Goal: Book appointment/travel/reservation

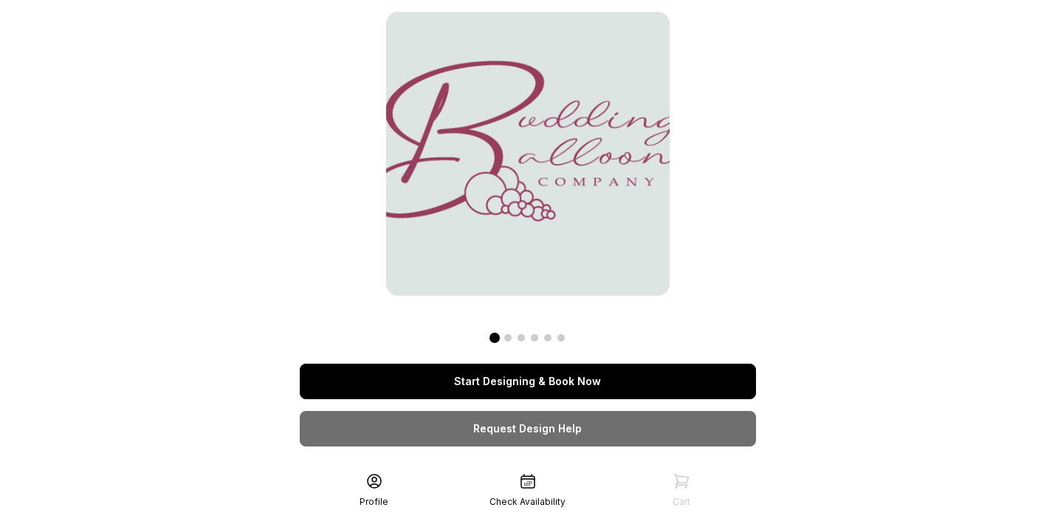
click at [521, 388] on link "Start Designing & Book Now" at bounding box center [528, 380] width 456 height 35
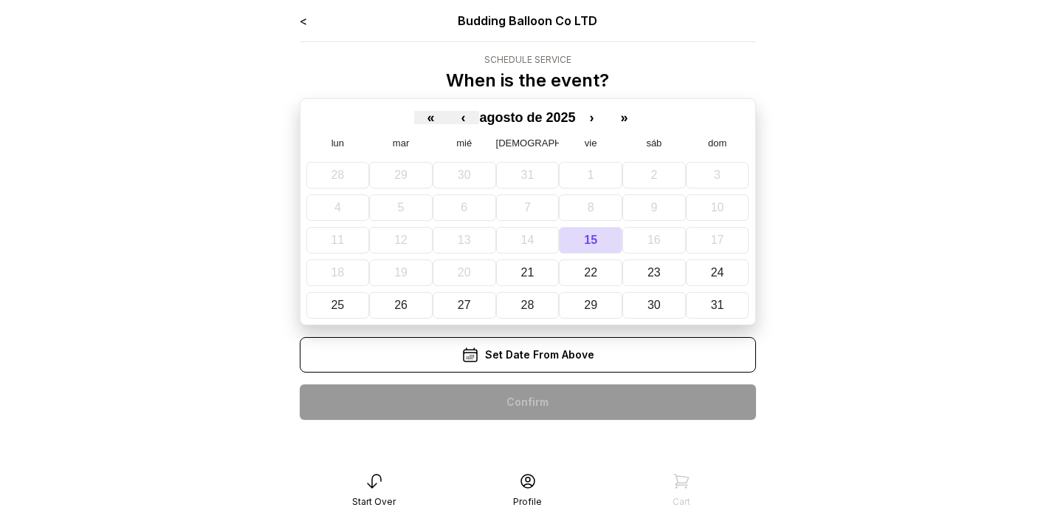
click at [569, 351] on div "Set Date From Above" at bounding box center [528, 354] width 456 height 35
click at [579, 358] on div "Set Date From Above" at bounding box center [528, 354] width 456 height 35
click at [720, 273] on abbr "24" at bounding box center [717, 272] width 13 height 13
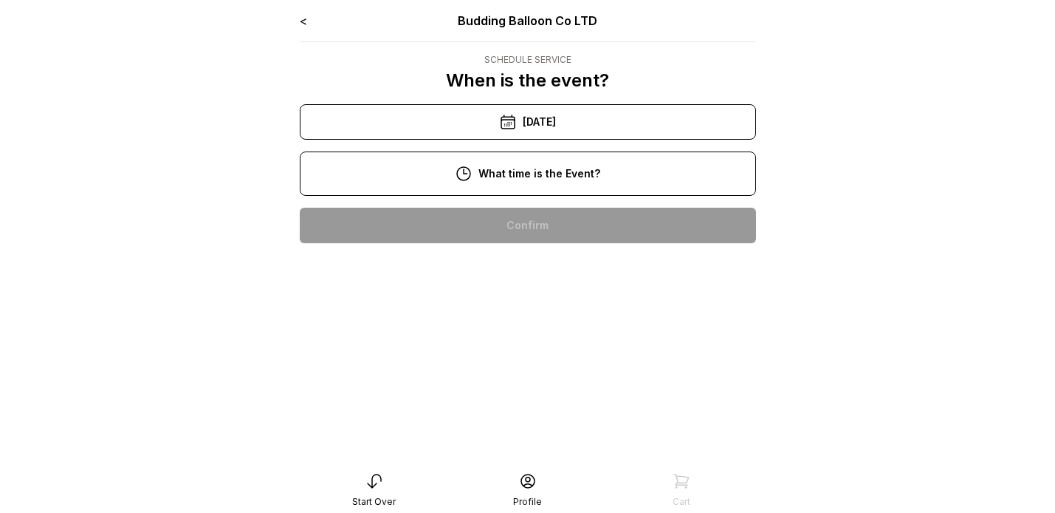
click at [532, 325] on div "12:00 pm" at bounding box center [528, 319] width 433 height 35
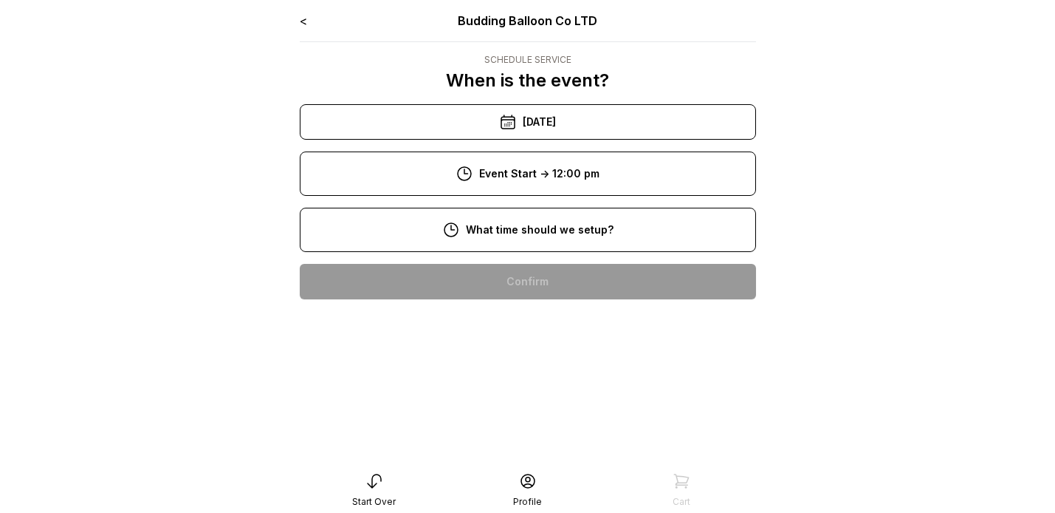
click at [558, 278] on div "8:00 am" at bounding box center [528, 281] width 433 height 35
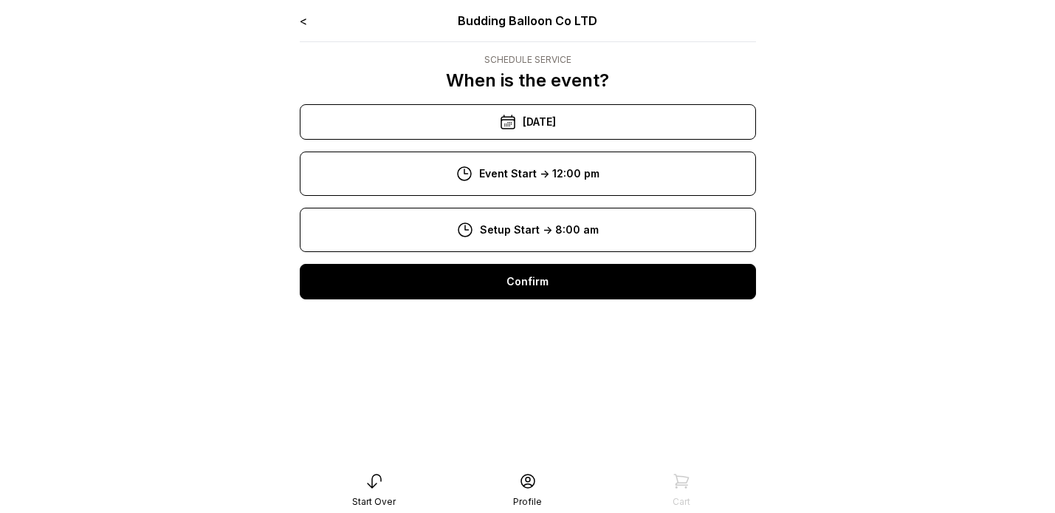
click at [555, 281] on div "Confirm" at bounding box center [528, 281] width 456 height 35
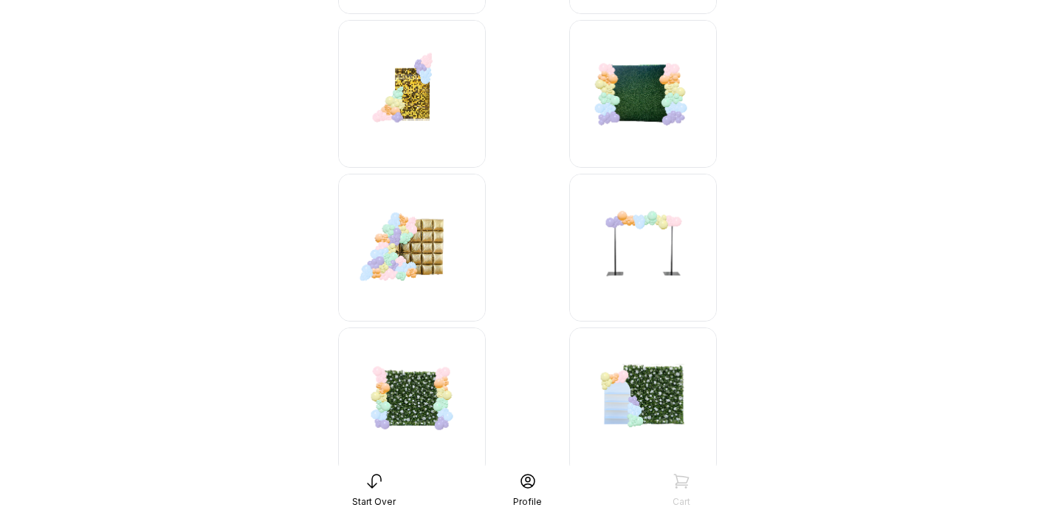
scroll to position [1078, 0]
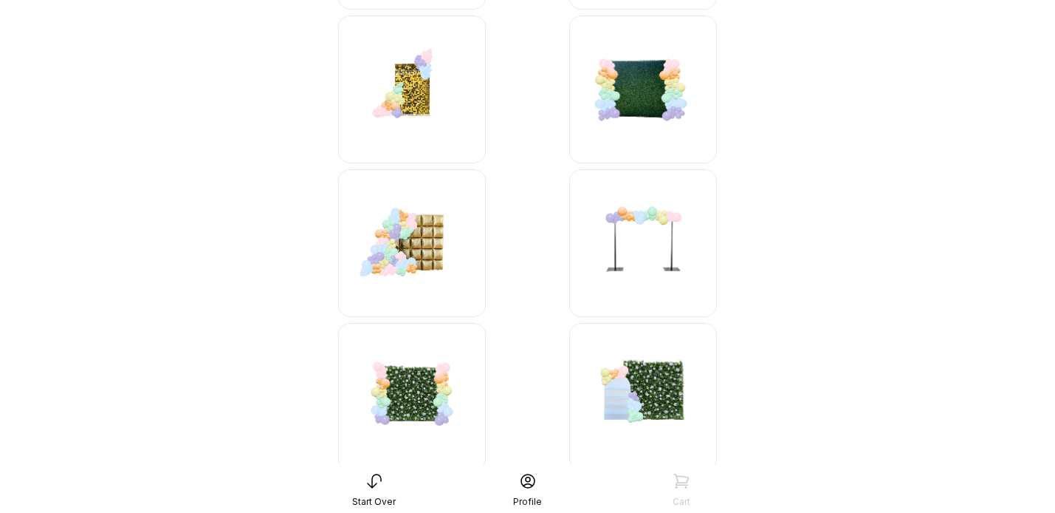
click at [414, 264] on img at bounding box center [412, 243] width 148 height 148
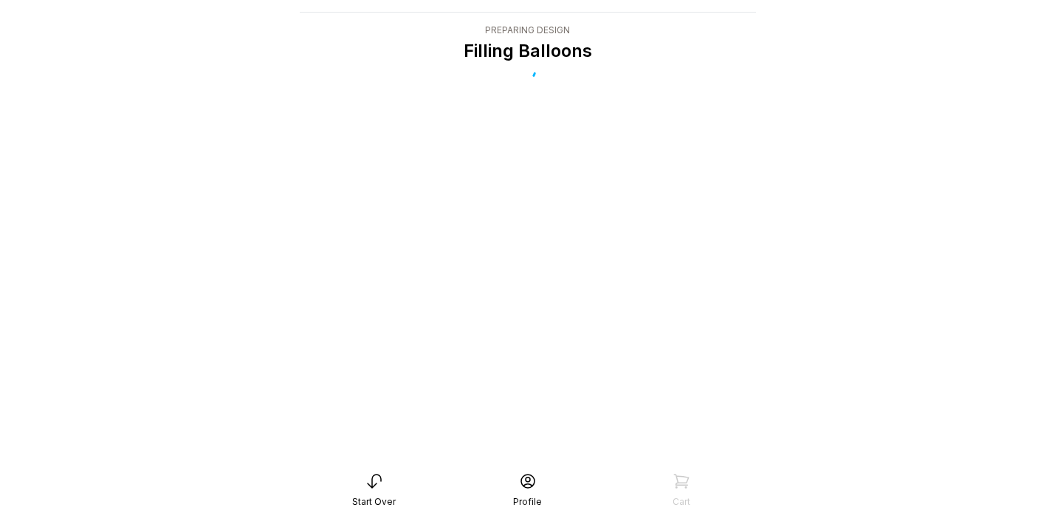
scroll to position [30, 0]
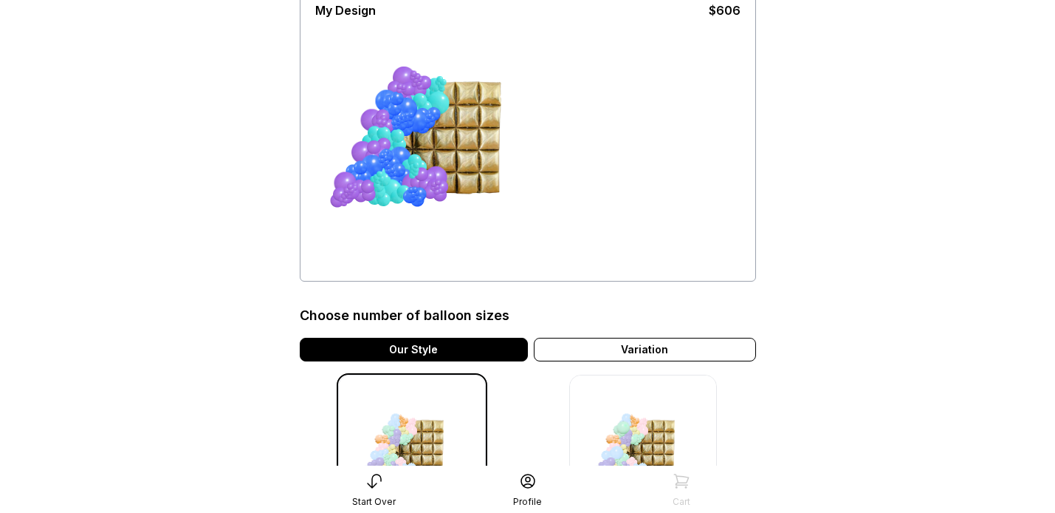
scroll to position [116, 0]
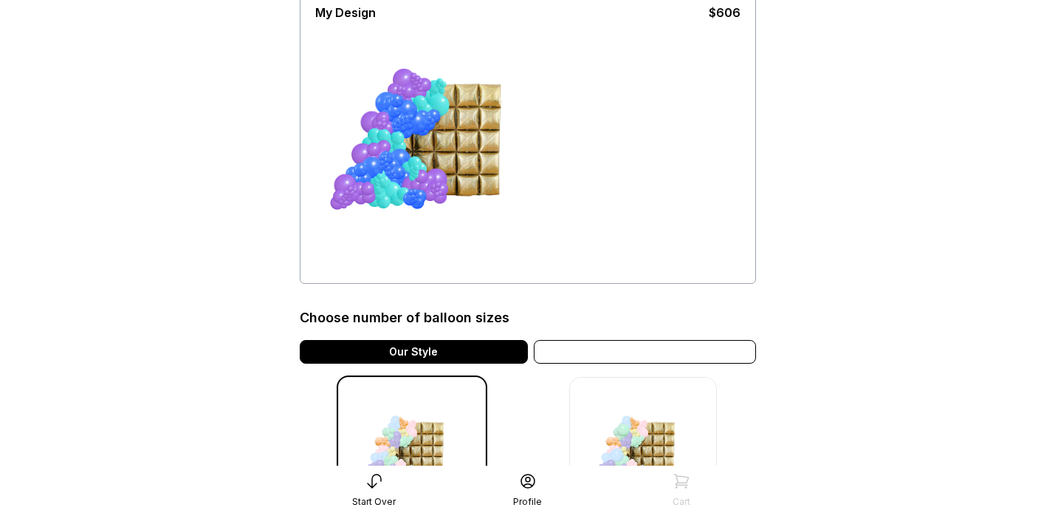
click at [614, 355] on div "Variation" at bounding box center [645, 352] width 222 height 24
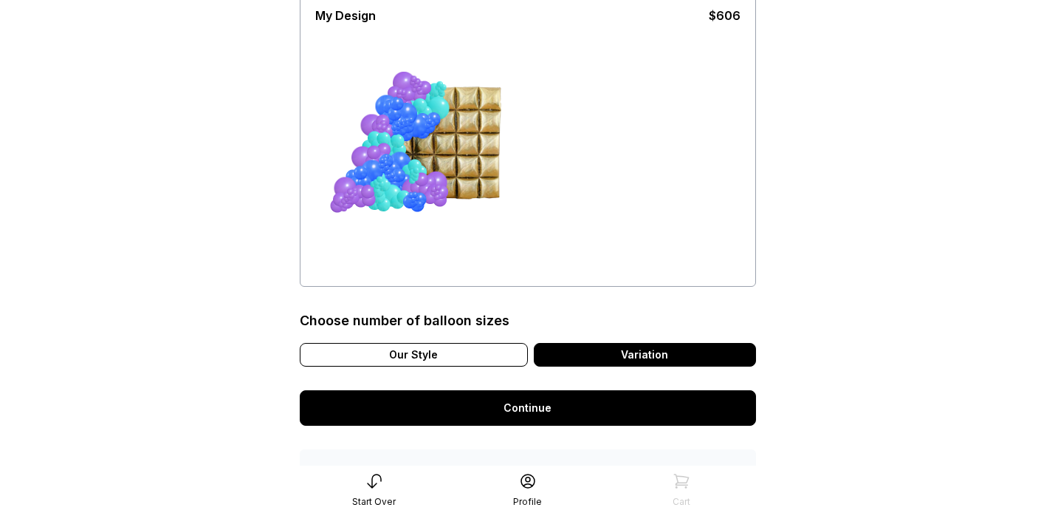
scroll to position [112, 0]
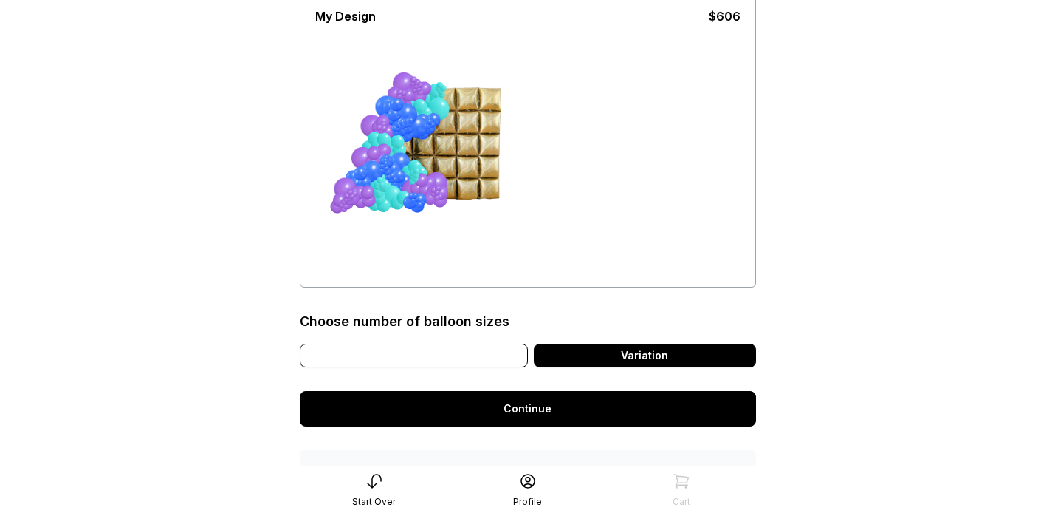
click at [419, 357] on div "Our Style" at bounding box center [414, 355] width 228 height 24
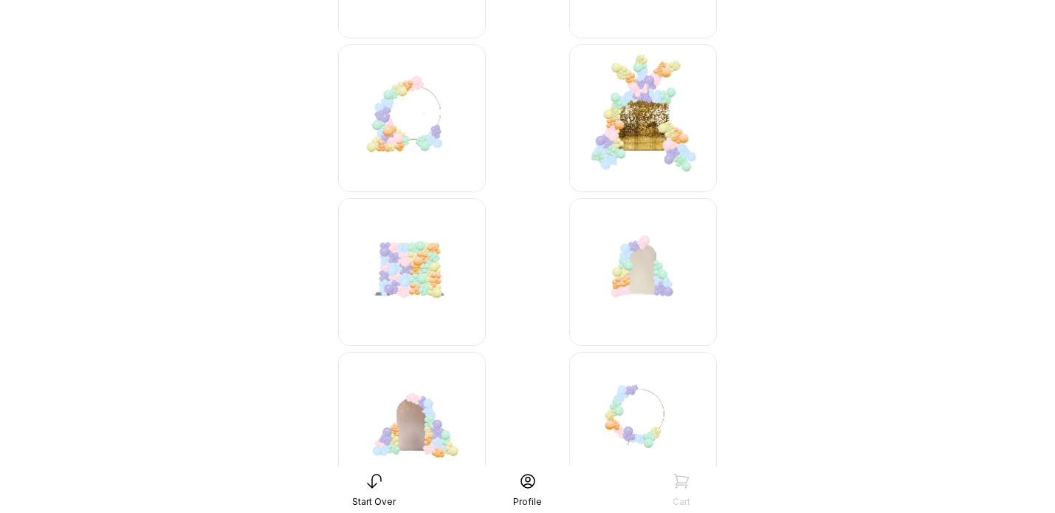
scroll to position [1671, 0]
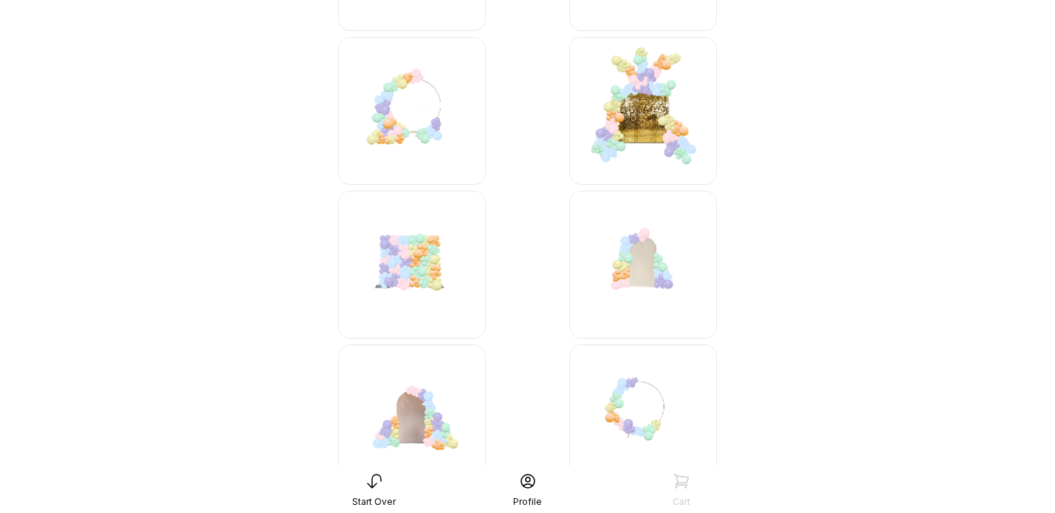
click at [399, 272] on img at bounding box center [412, 265] width 148 height 148
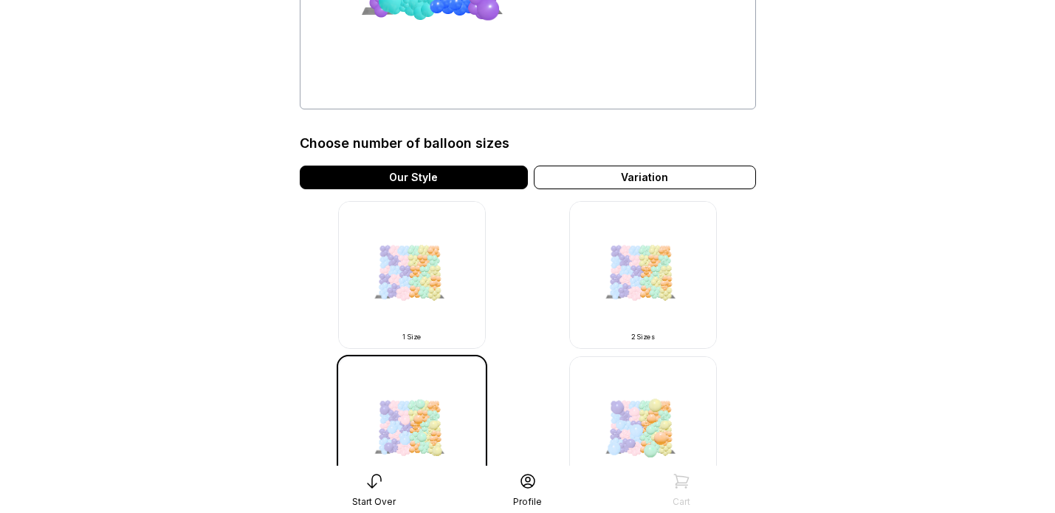
scroll to position [287, 0]
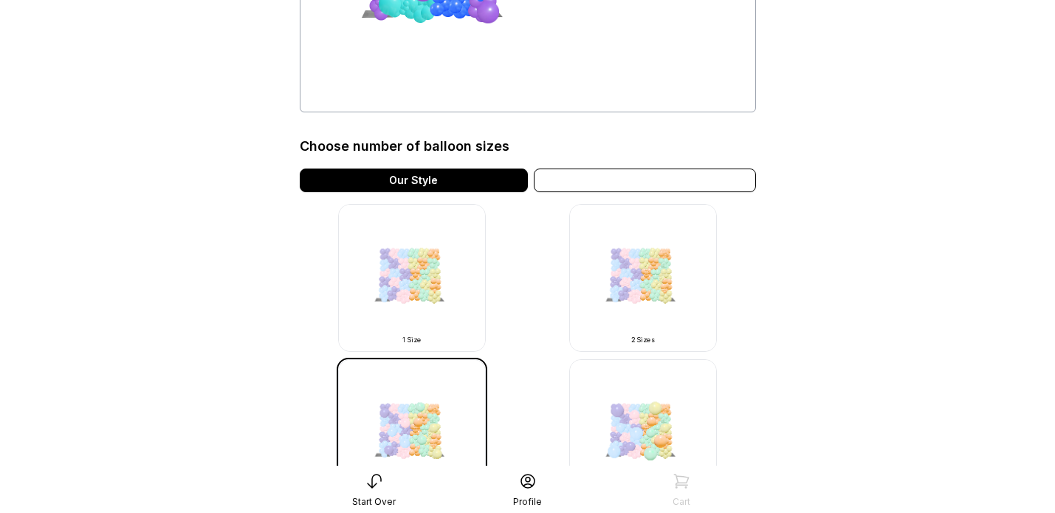
click at [646, 179] on div "Variation" at bounding box center [645, 180] width 222 height 24
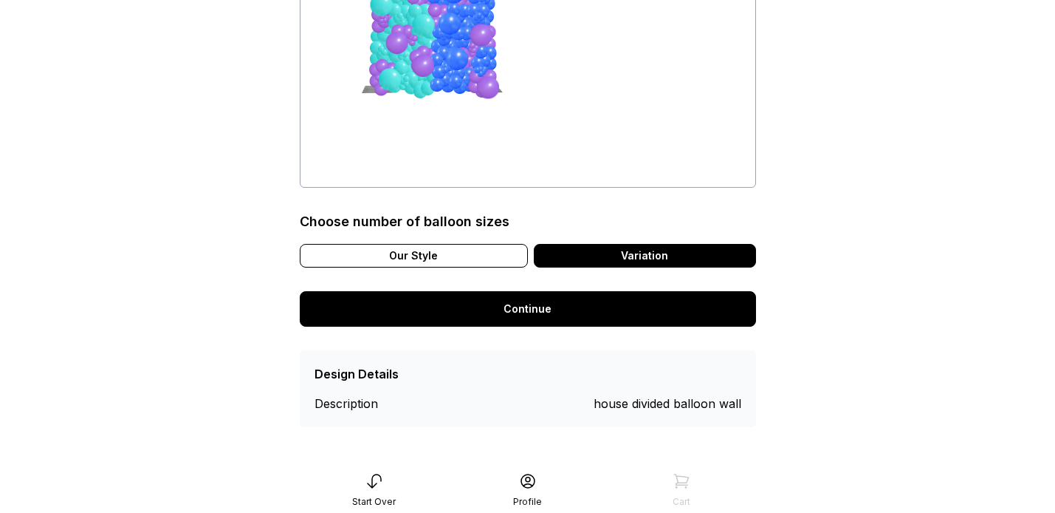
scroll to position [212, 0]
click at [600, 247] on div "Variation" at bounding box center [645, 256] width 222 height 24
click at [561, 305] on link "Continue" at bounding box center [528, 308] width 456 height 35
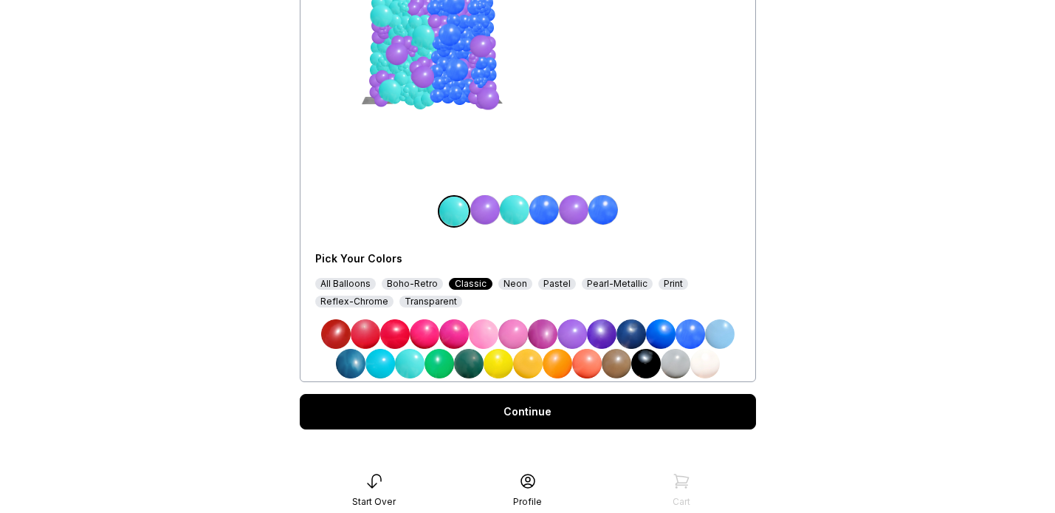
scroll to position [205, 0]
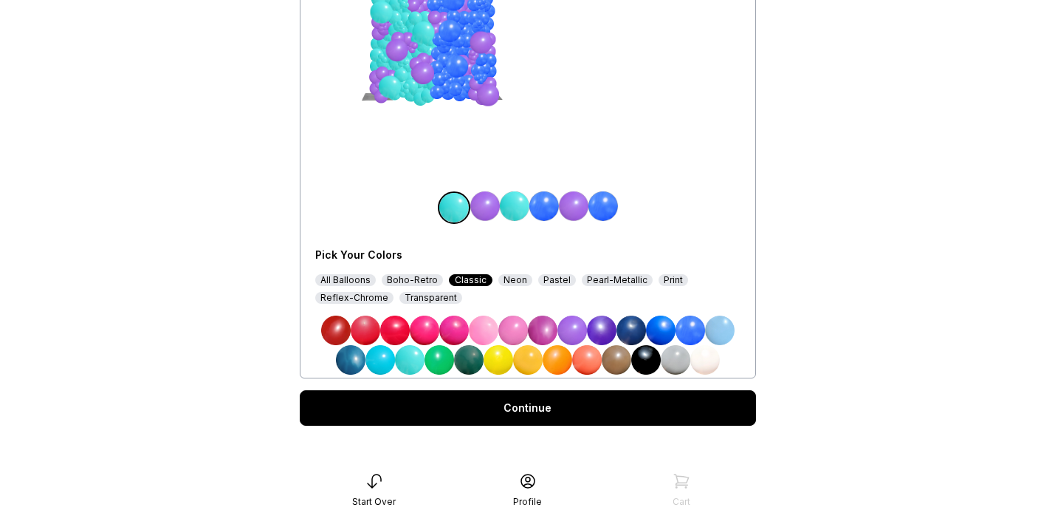
click at [702, 359] on img at bounding box center [706, 360] width 30 height 30
click at [600, 208] on img at bounding box center [604, 206] width 30 height 30
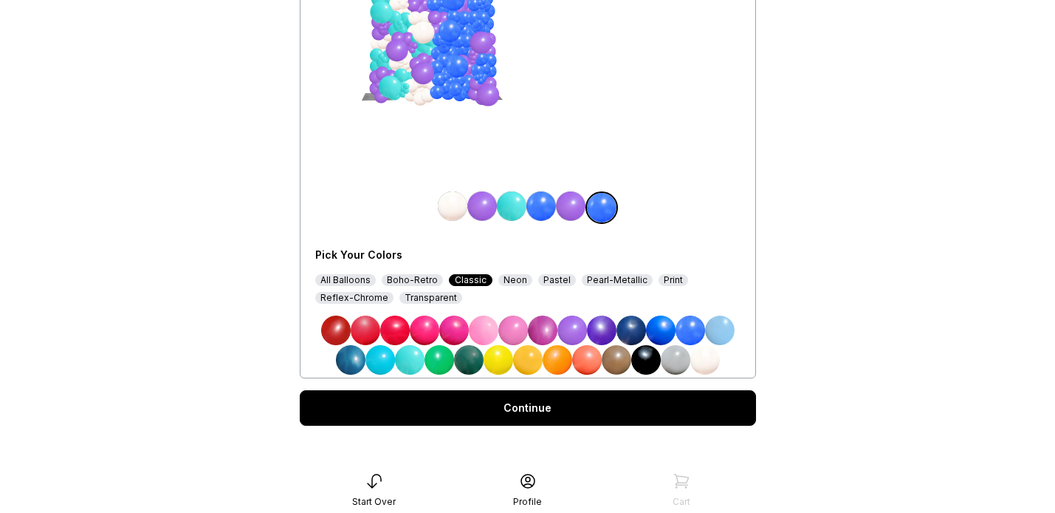
click at [699, 363] on img at bounding box center [706, 360] width 30 height 30
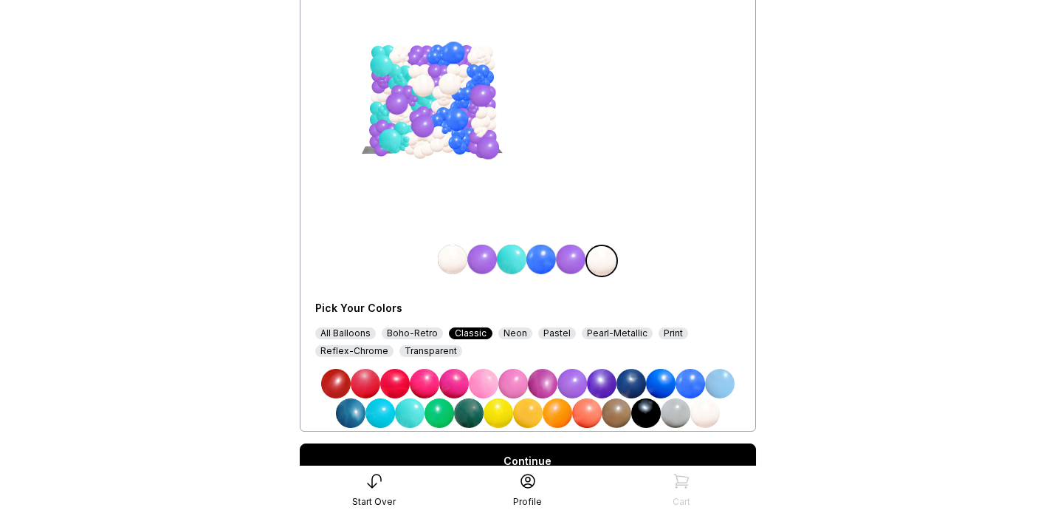
scroll to position [150, 0]
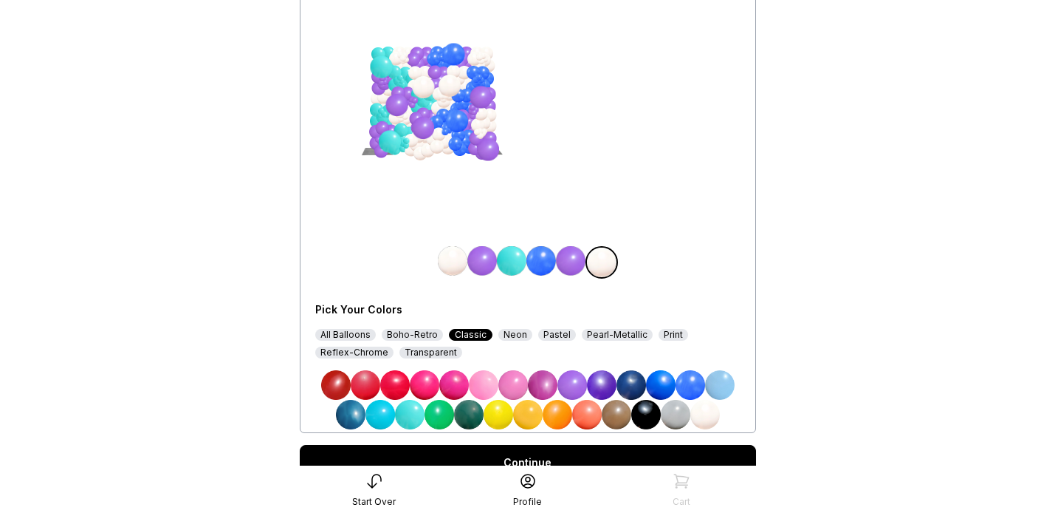
click at [519, 255] on img at bounding box center [512, 261] width 30 height 30
click at [490, 256] on img at bounding box center [483, 261] width 30 height 30
click at [713, 382] on img at bounding box center [720, 385] width 30 height 30
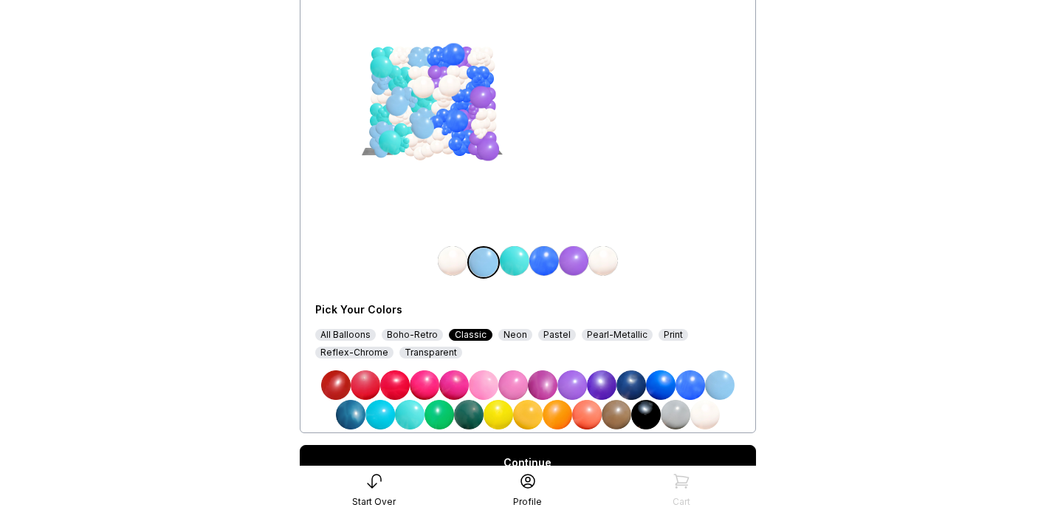
click at [546, 264] on img at bounding box center [545, 261] width 30 height 30
click at [720, 388] on img at bounding box center [720, 385] width 30 height 30
click at [584, 261] on img at bounding box center [574, 261] width 30 height 30
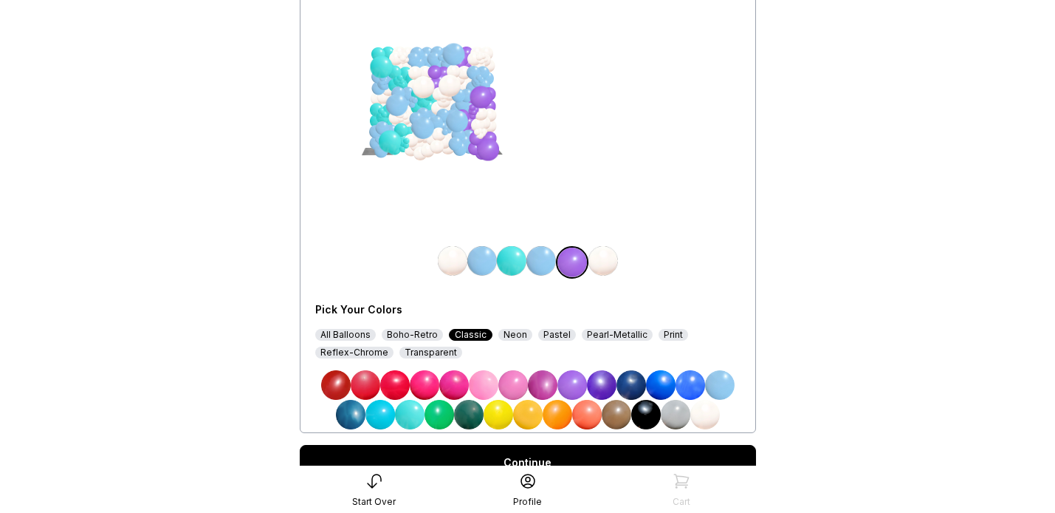
click at [717, 386] on img at bounding box center [720, 385] width 30 height 30
click at [346, 418] on img at bounding box center [351, 415] width 30 height 30
click at [540, 261] on img at bounding box center [542, 261] width 30 height 30
click at [540, 262] on img at bounding box center [543, 262] width 30 height 30
click at [507, 257] on img at bounding box center [512, 261] width 30 height 30
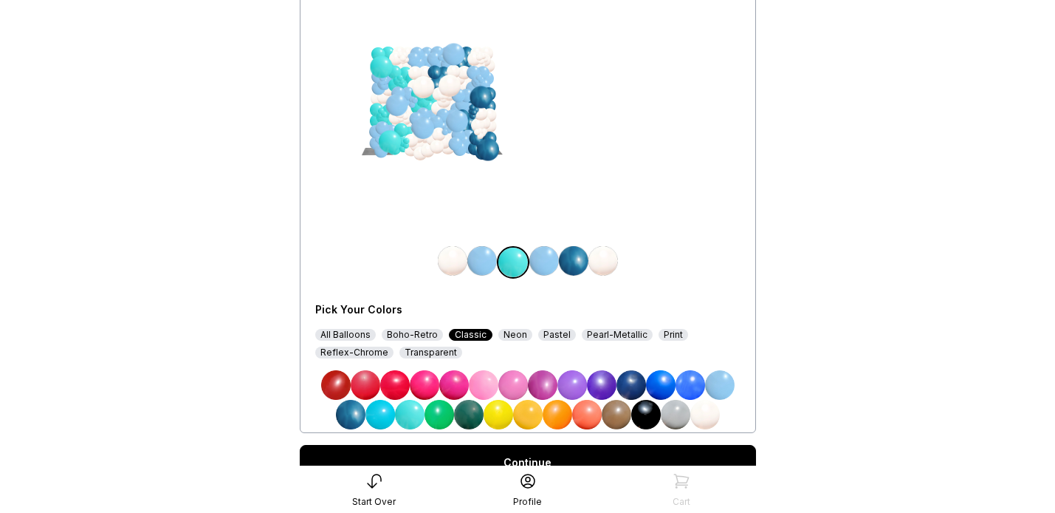
click at [343, 418] on img at bounding box center [351, 415] width 30 height 30
click at [552, 258] on img at bounding box center [545, 261] width 30 height 30
click at [349, 413] on img at bounding box center [351, 415] width 30 height 30
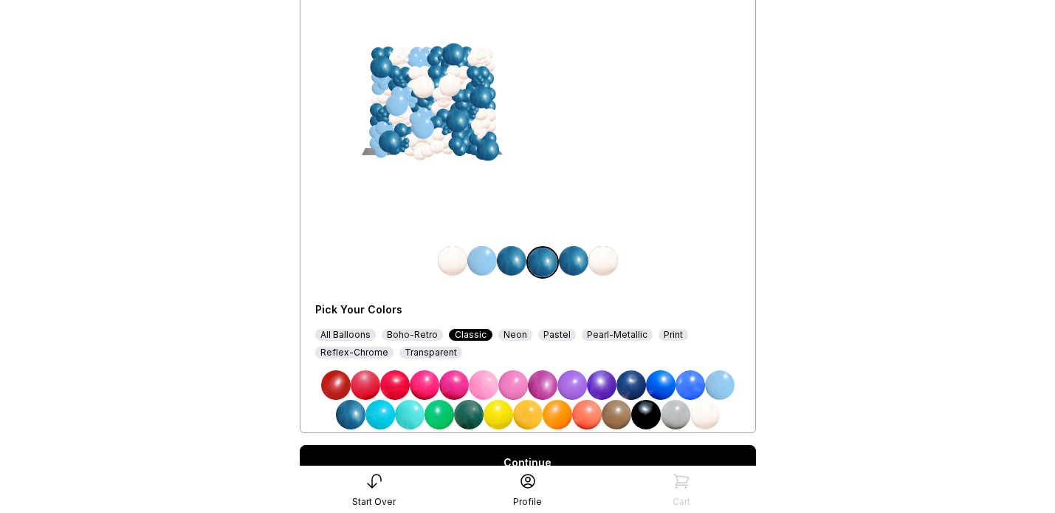
click at [579, 260] on img at bounding box center [574, 261] width 30 height 30
click at [718, 385] on img at bounding box center [720, 385] width 30 height 30
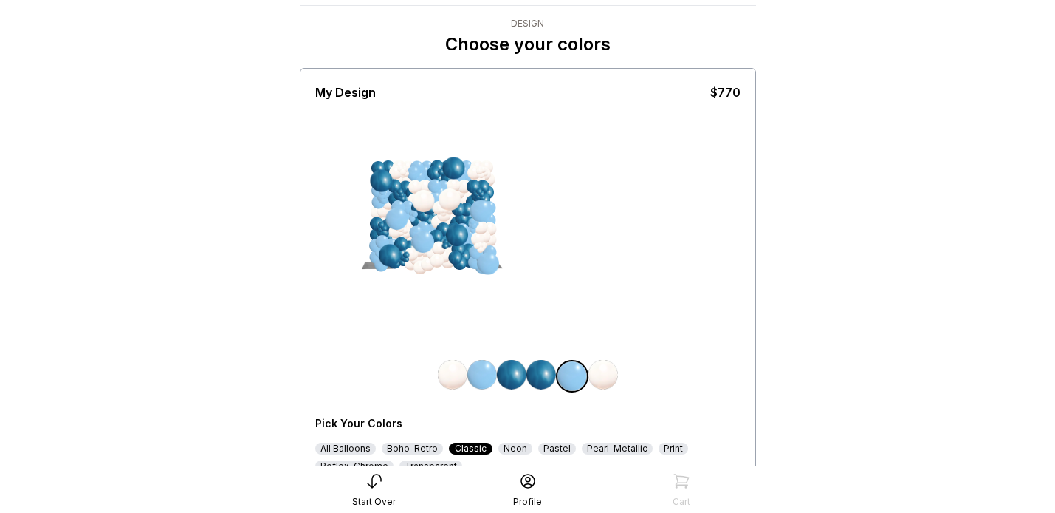
scroll to position [34, 0]
